Goal: Task Accomplishment & Management: Manage account settings

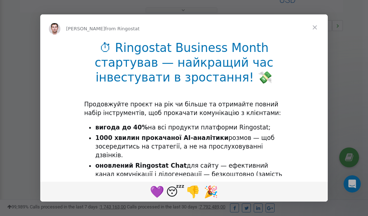
click at [316, 28] on span "Close" at bounding box center [315, 27] width 26 height 26
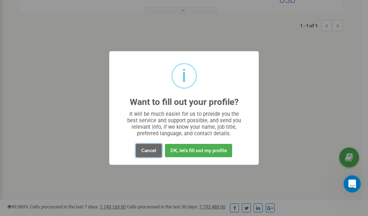
click at [146, 149] on button "Cancel" at bounding box center [149, 150] width 26 height 13
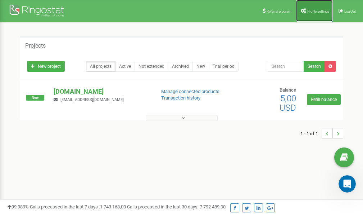
click at [320, 10] on span "Profile settings" at bounding box center [318, 11] width 22 height 4
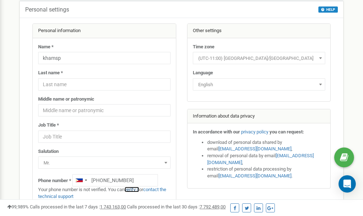
click at [137, 189] on link "verify it" at bounding box center [132, 188] width 15 height 5
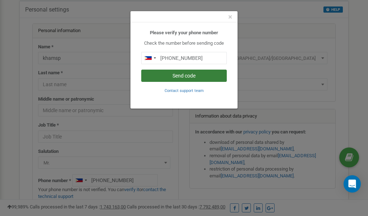
click at [183, 75] on button "Send code" at bounding box center [184, 75] width 86 height 12
